Goal: Information Seeking & Learning: Learn about a topic

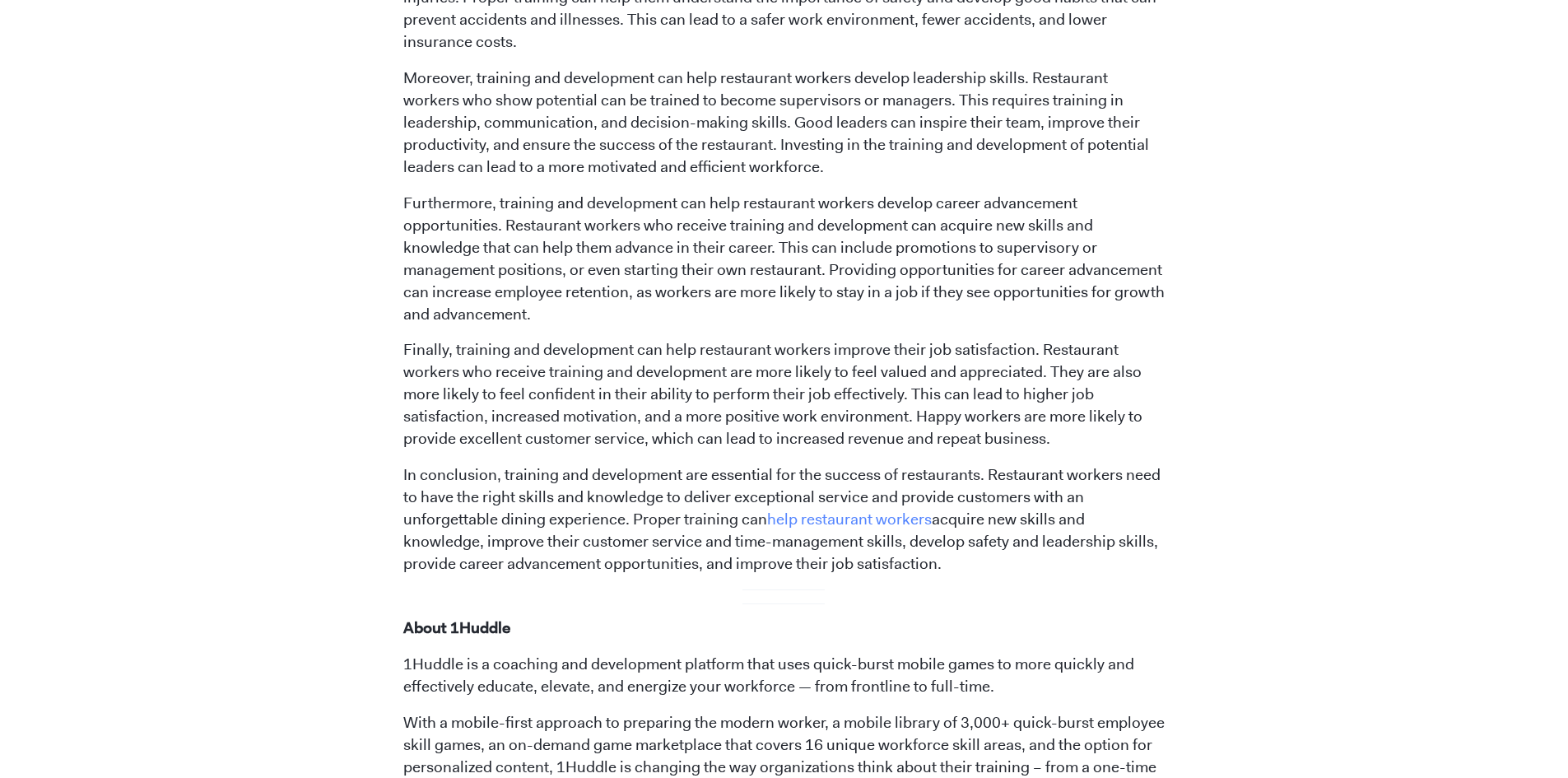
scroll to position [1399, 0]
drag, startPoint x: 503, startPoint y: 473, endPoint x: 981, endPoint y: 561, distance: 486.0
click at [981, 561] on p "In conclusion, training and development are essential for the success of restau…" at bounding box center [783, 517] width 761 height 111
copy p "training and development are essential for the success of restaurants. Restaura…"
click at [672, 400] on p "Finally, training and development can help restaurant workers improve their job…" at bounding box center [783, 391] width 761 height 111
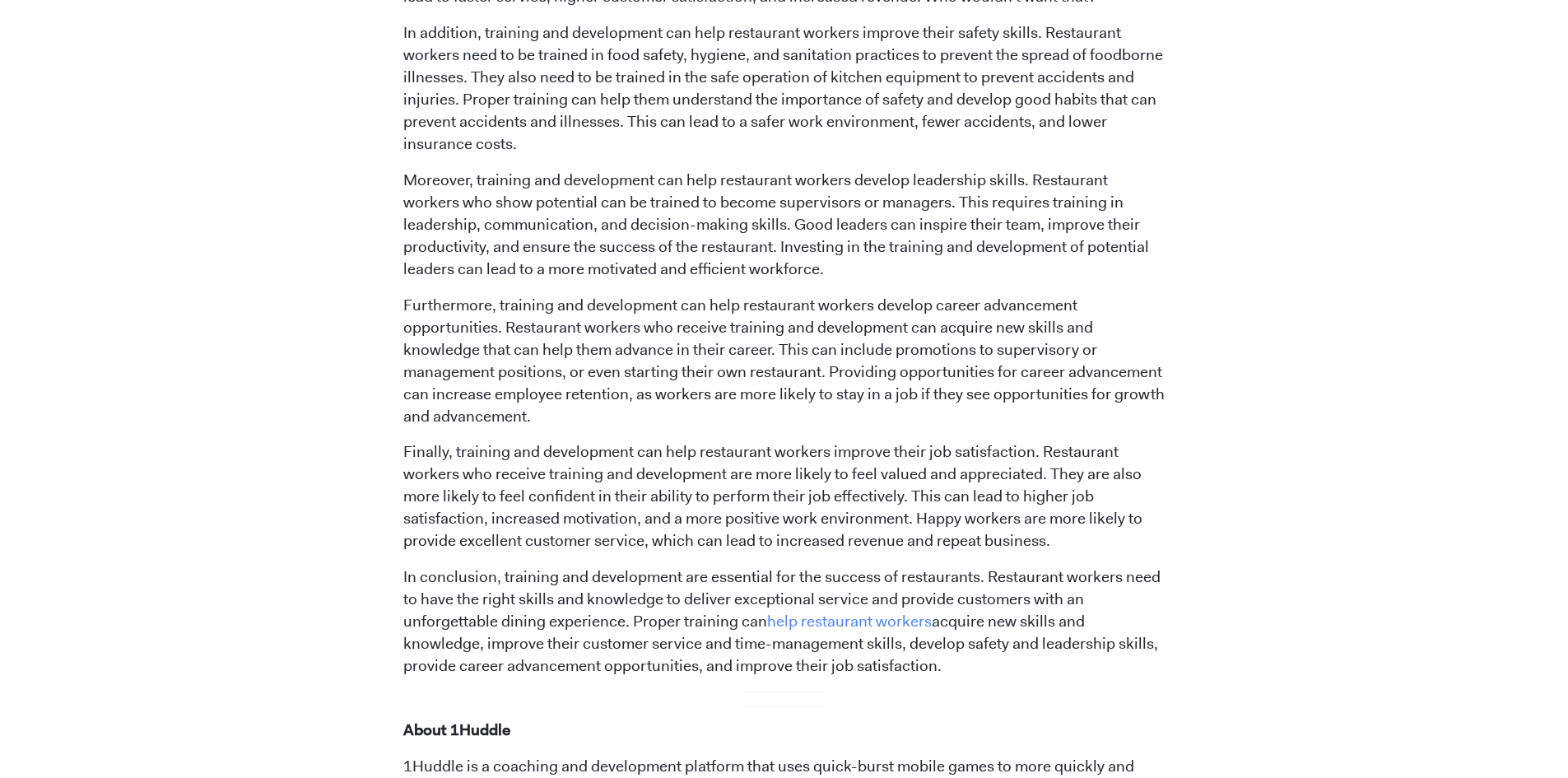
scroll to position [1235, 0]
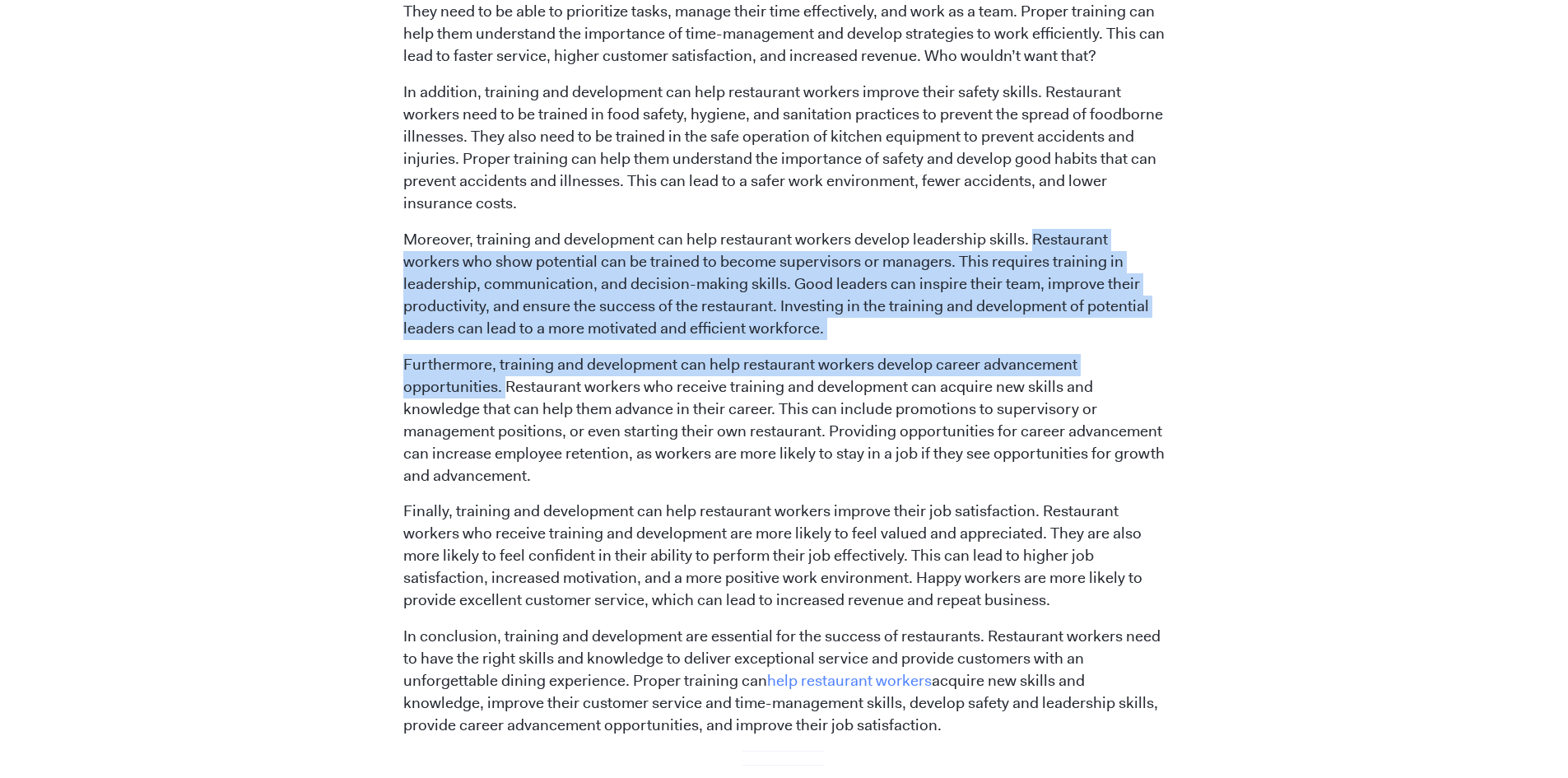
drag, startPoint x: 1026, startPoint y: 238, endPoint x: 506, endPoint y: 385, distance: 540.4
click at [506, 385] on span "Training and development are essential for any organization, and restaurants ar…" at bounding box center [783, 301] width 761 height 1495
click at [1074, 268] on p "Moreover, training and development can help restaurant workers develop leadersh…" at bounding box center [783, 284] width 761 height 111
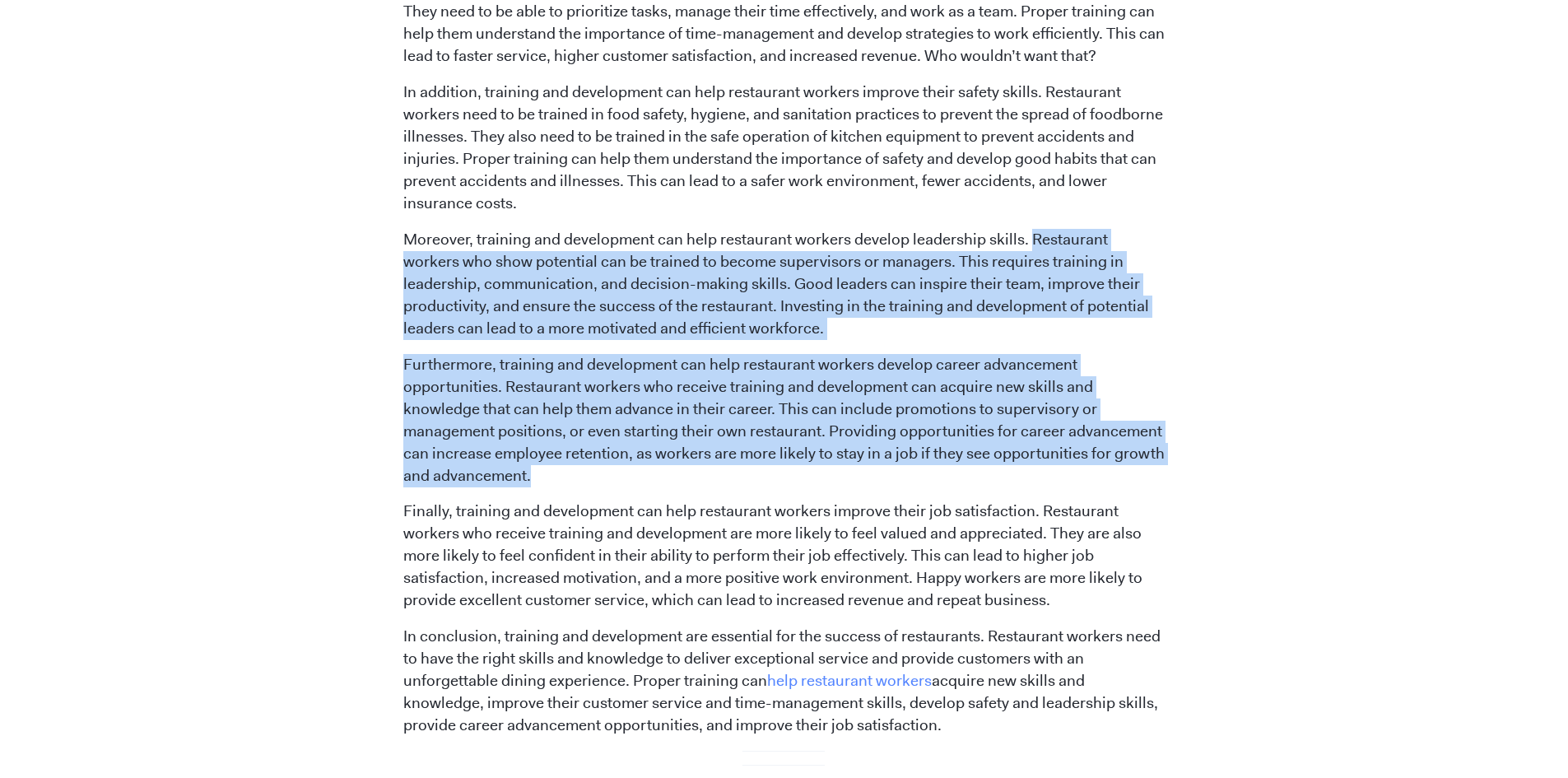
drag, startPoint x: 1029, startPoint y: 241, endPoint x: 1091, endPoint y: 477, distance: 244.0
click at [1091, 477] on span "Training and development are essential for any organization, and restaurants ar…" at bounding box center [783, 301] width 761 height 1495
copy span "Restaurant workers who show potential can be trained to become supervisors or m…"
